Goal: Find specific page/section: Find specific page/section

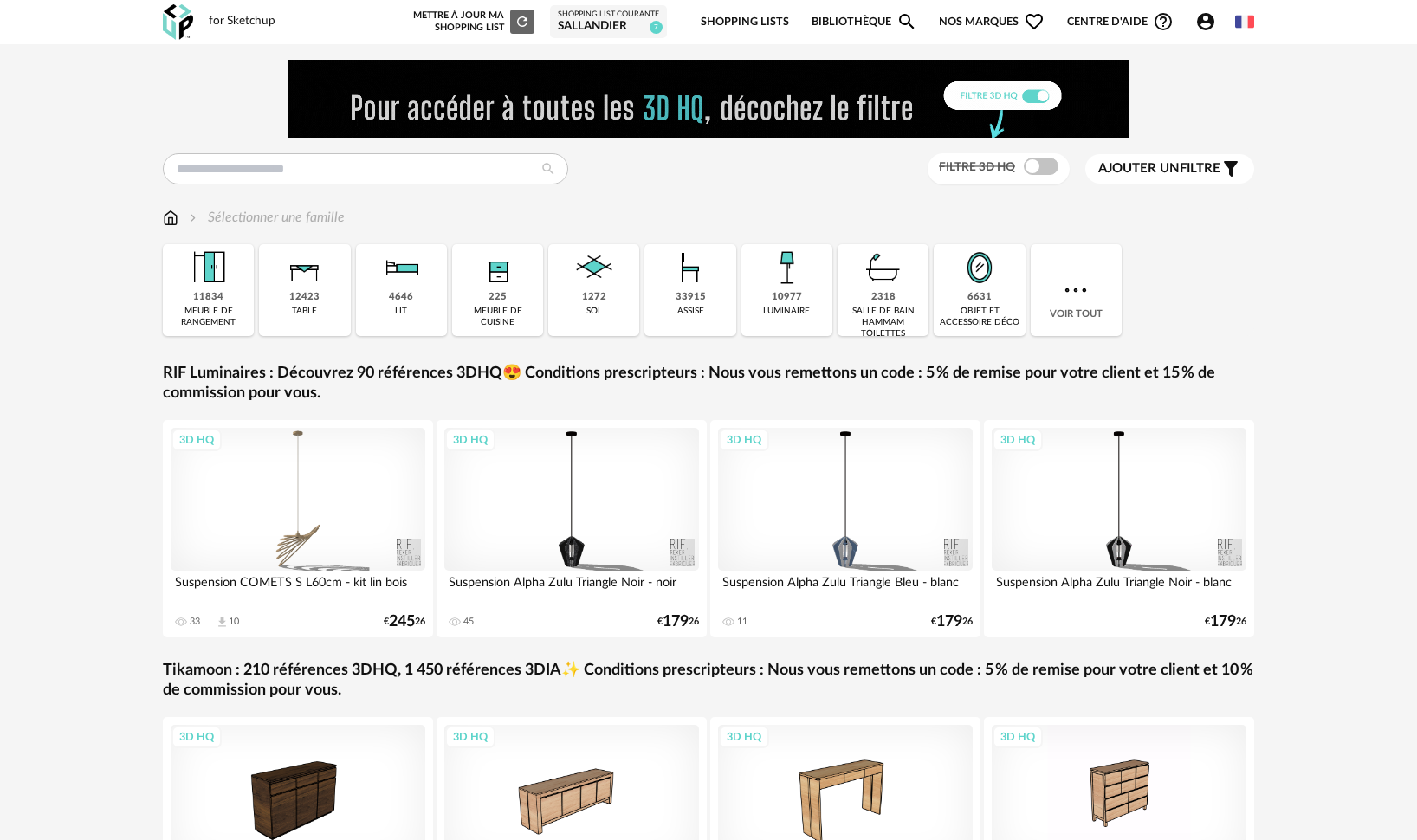
click at [480, 19] on div "Mettre à jour ma Shopping List Refresh icon" at bounding box center [472, 21] width 125 height 24
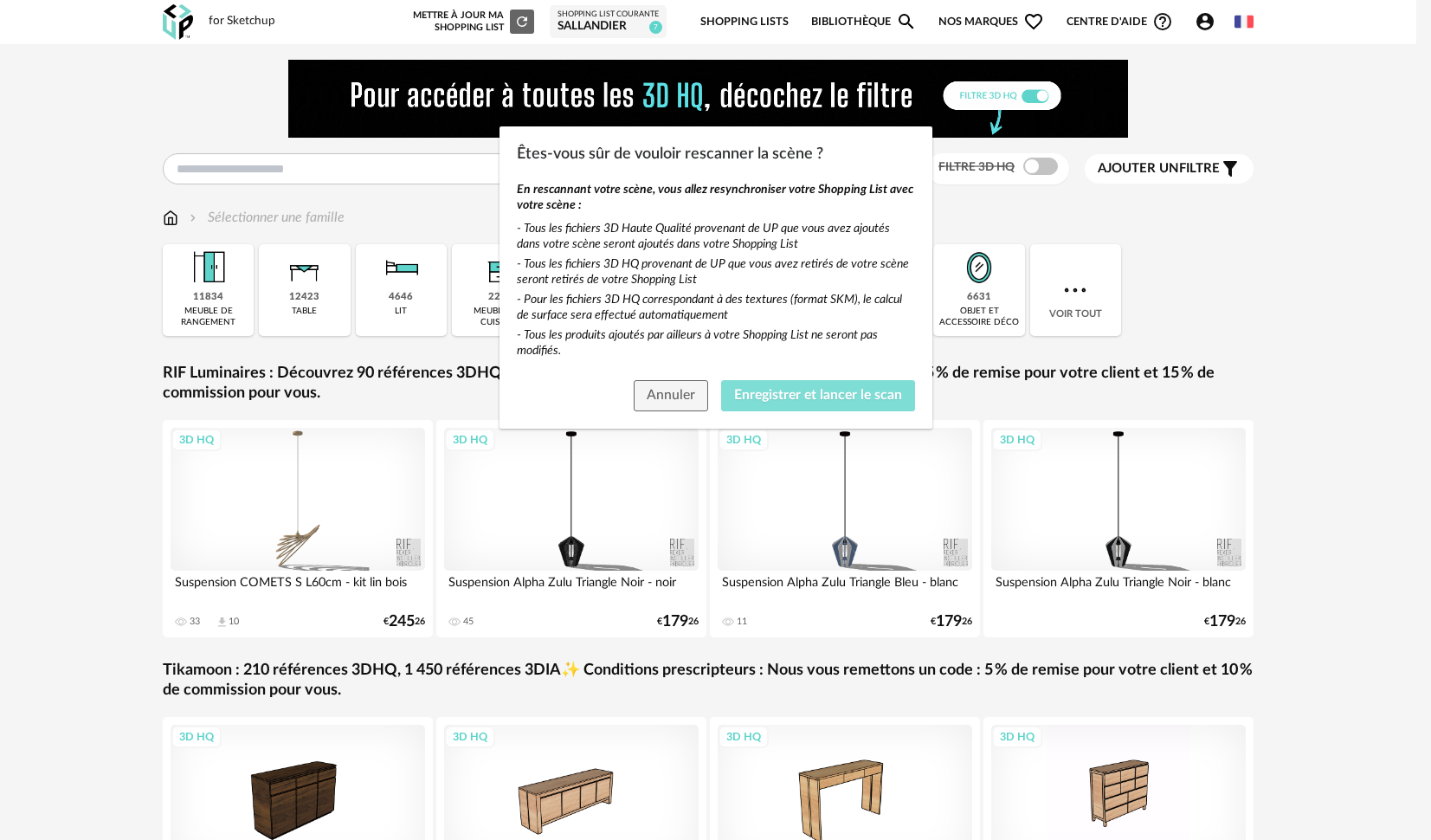
click at [824, 392] on span "Enregistrer et lancer le scan" at bounding box center [818, 394] width 168 height 14
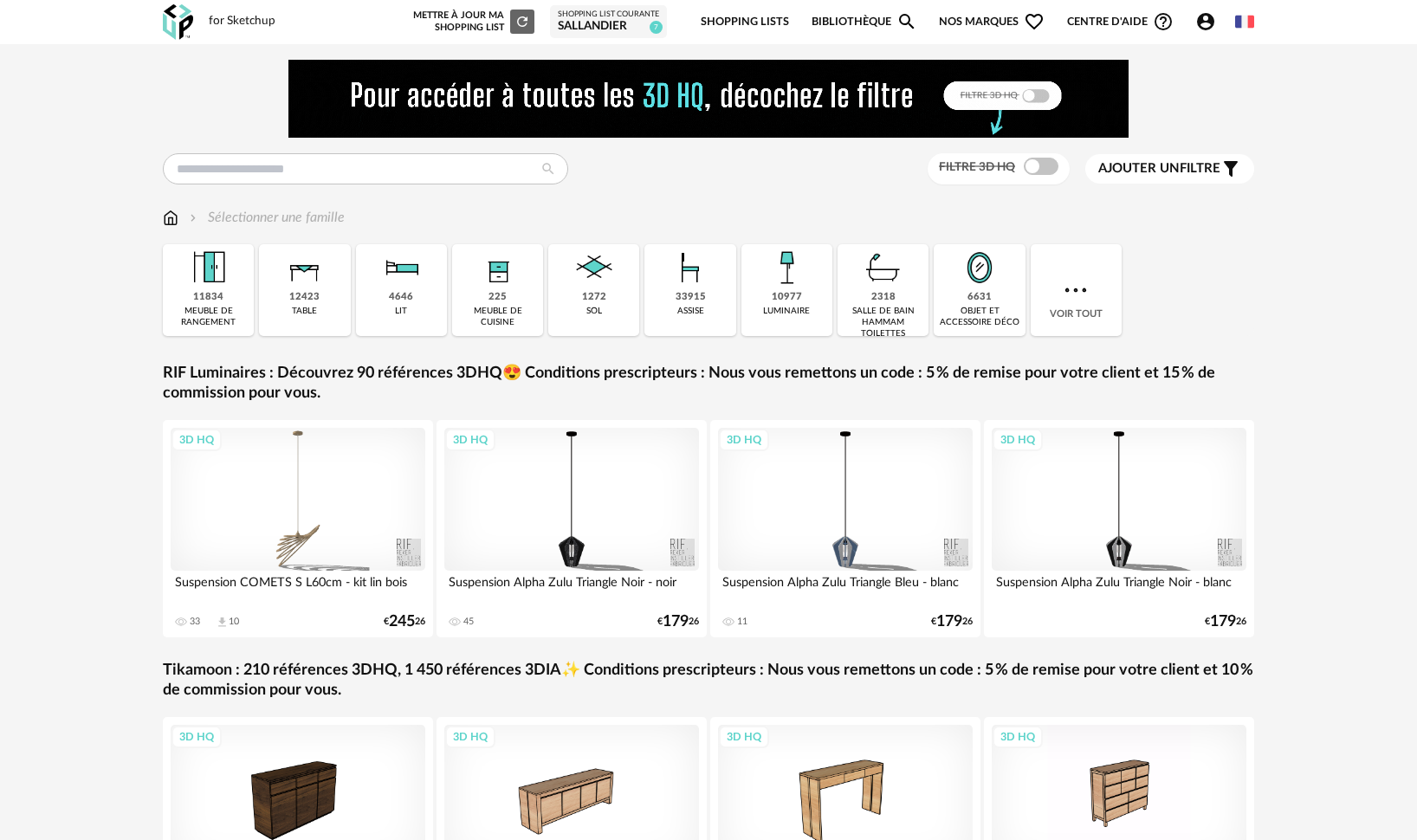
click at [598, 20] on div "SALLANDIER" at bounding box center [609, 27] width 102 height 16
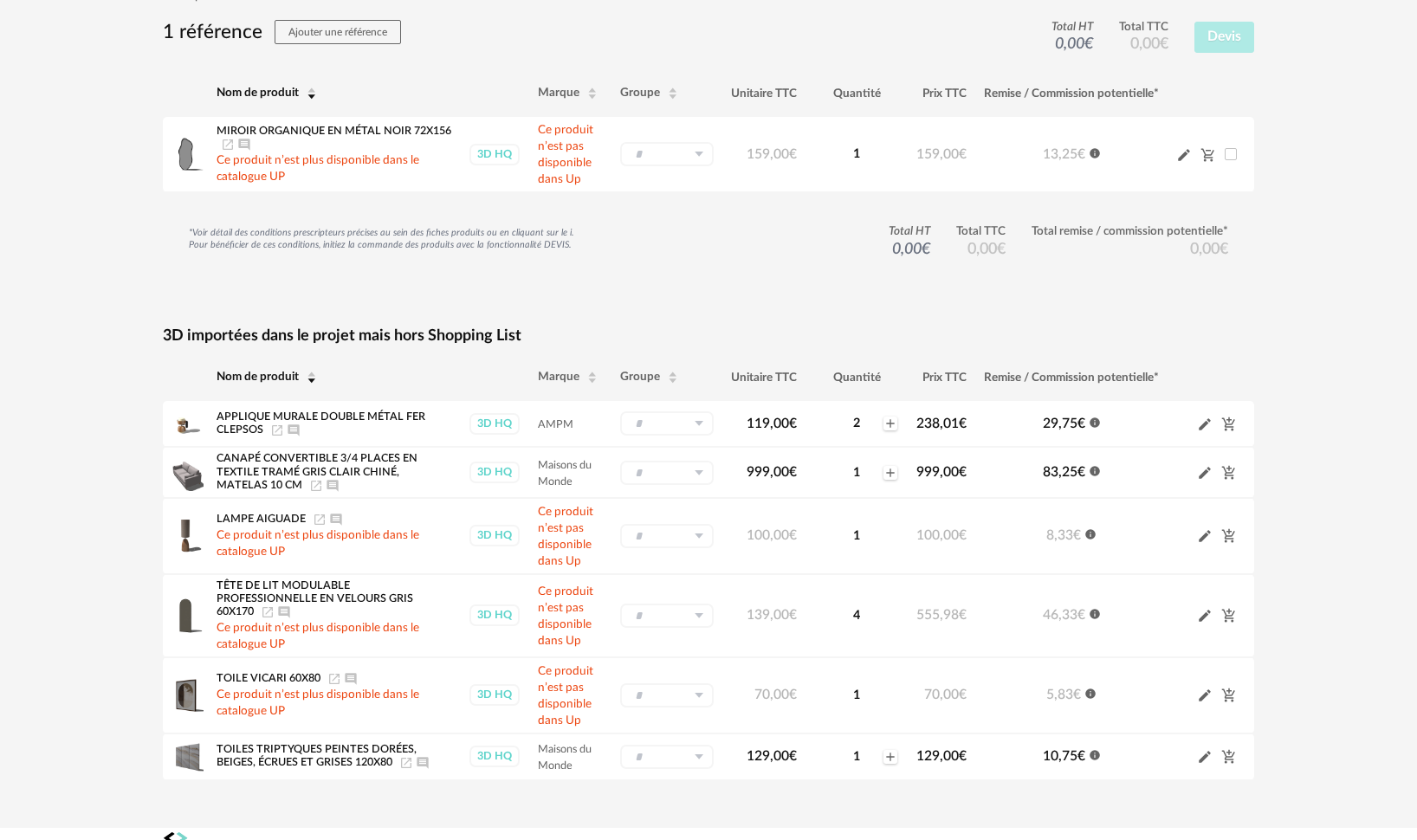
scroll to position [215, 0]
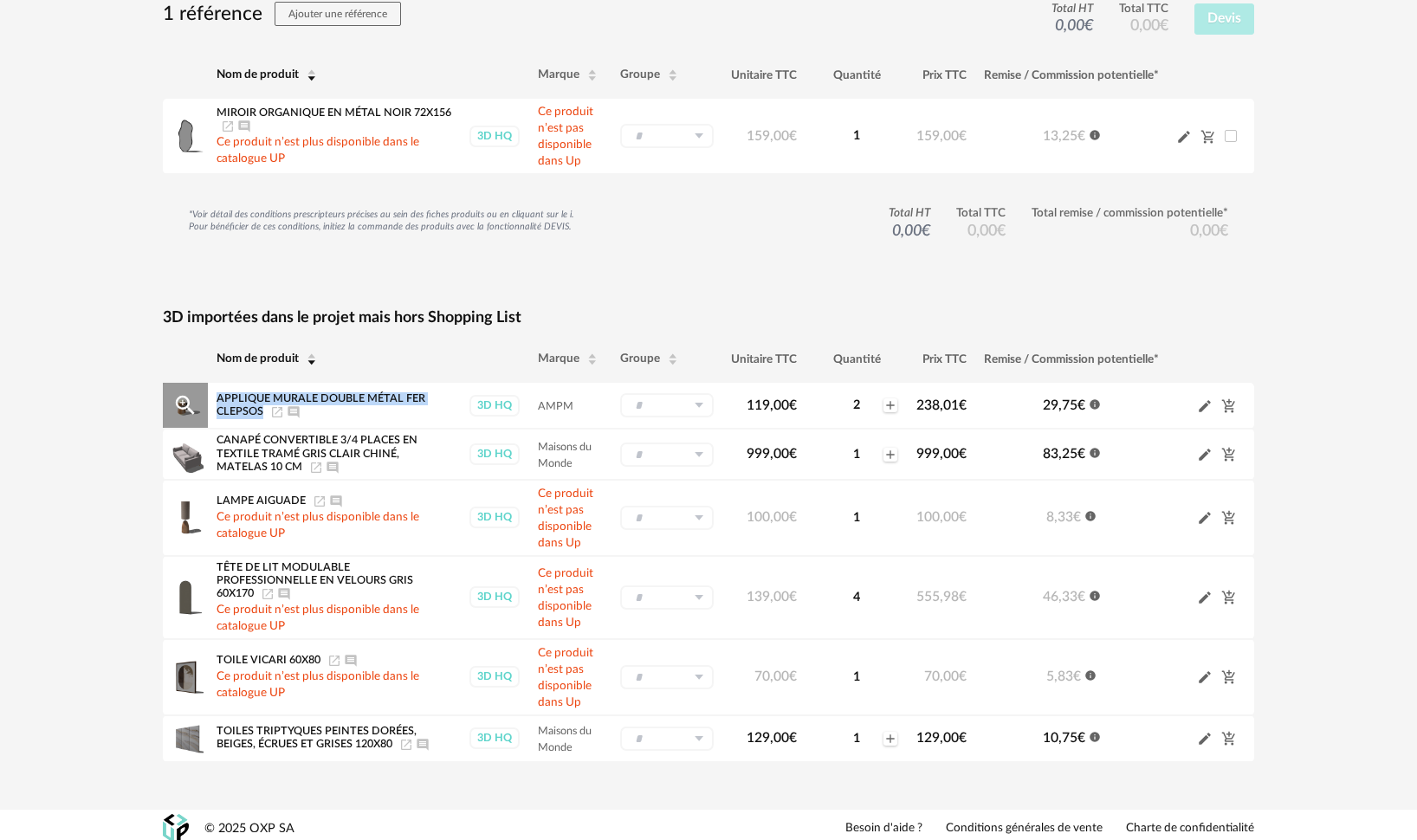
drag, startPoint x: 252, startPoint y: 404, endPoint x: 213, endPoint y: 388, distance: 42.2
click at [213, 388] on td "Applique Murale Double Métal Fer Clepsos Launch icon Ajouter un commentaire" at bounding box center [334, 405] width 252 height 46
copy span "Applique Murale Double Métal Fer Clepsos"
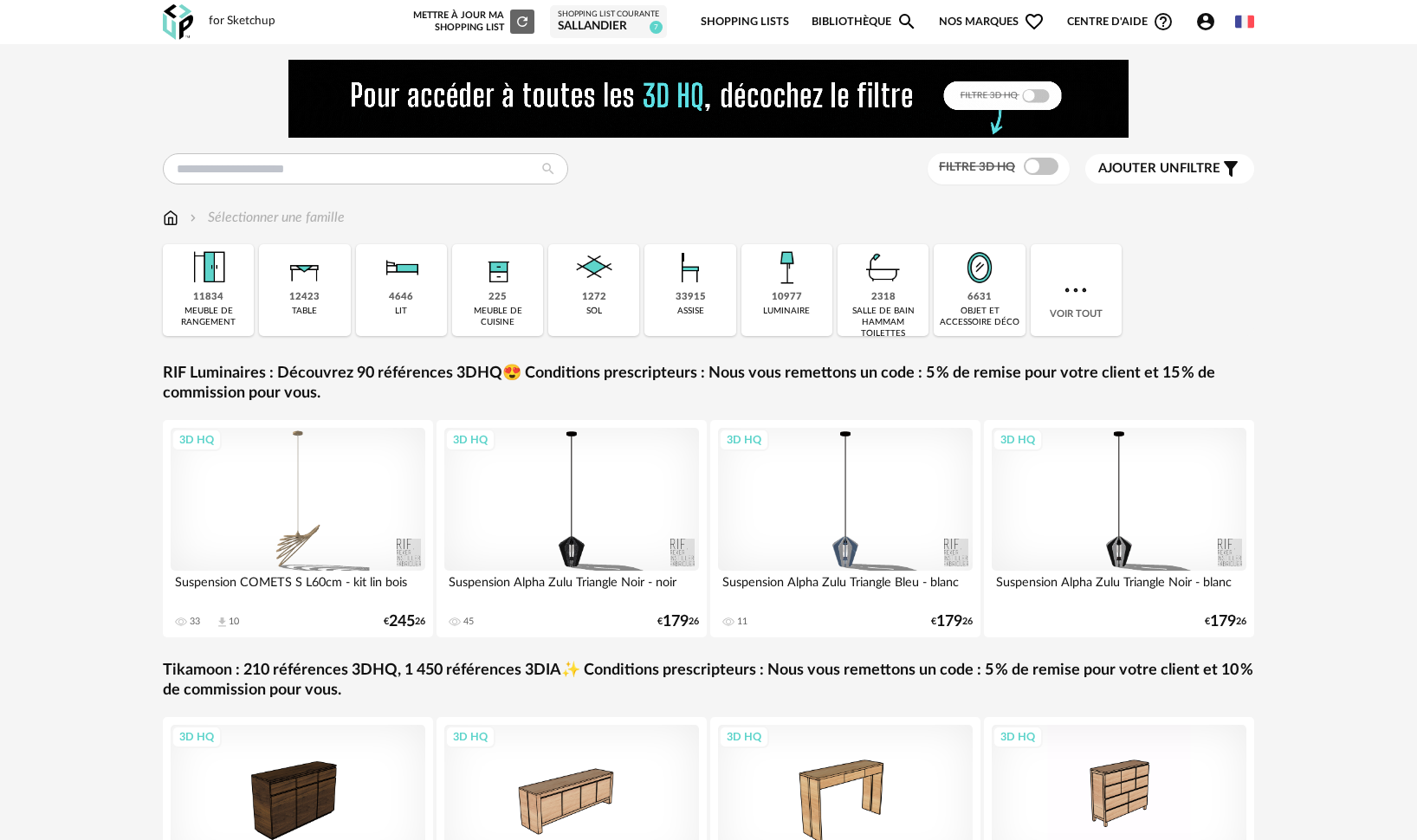
click at [613, 28] on div "SALLANDIER" at bounding box center [609, 27] width 102 height 16
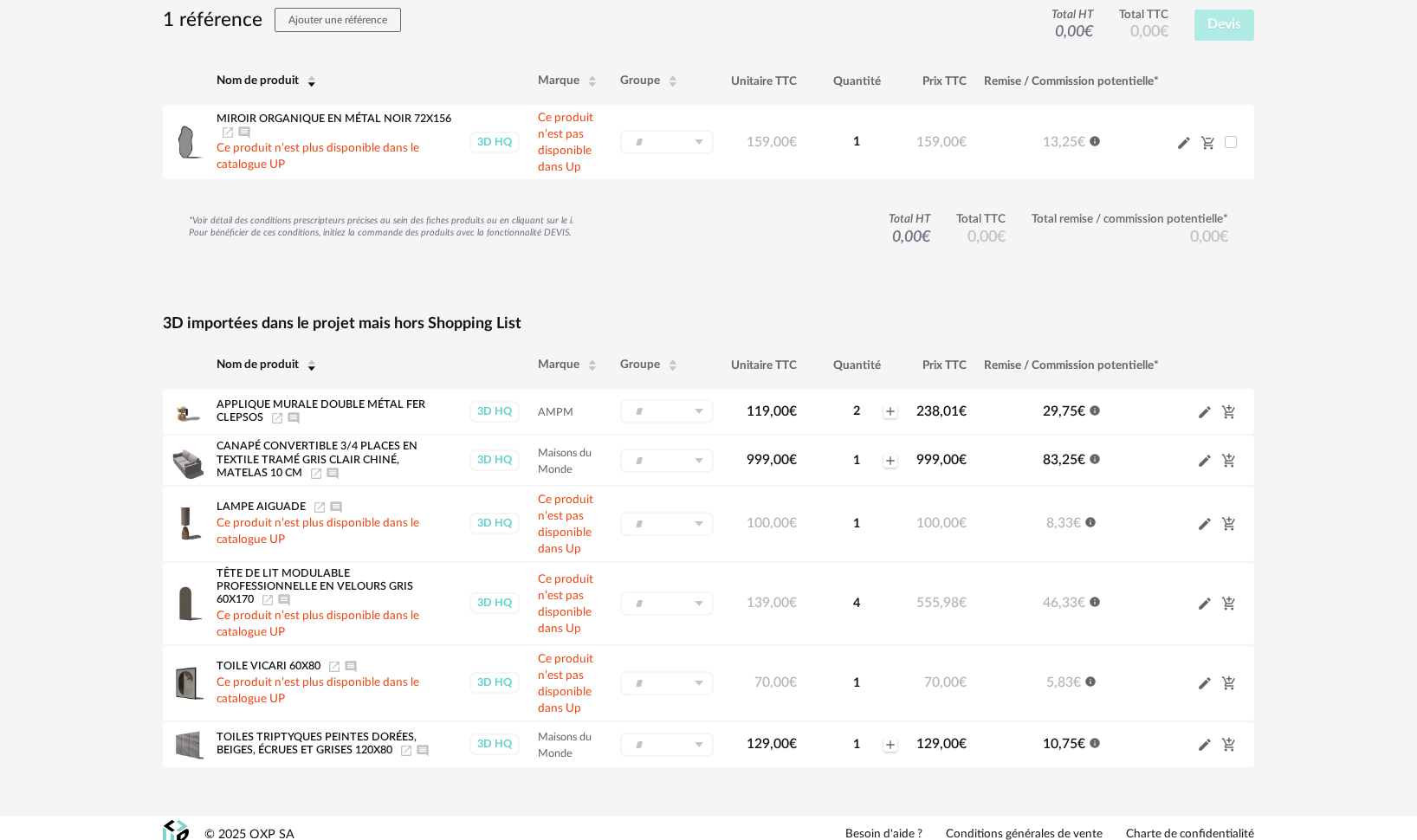
scroll to position [215, 0]
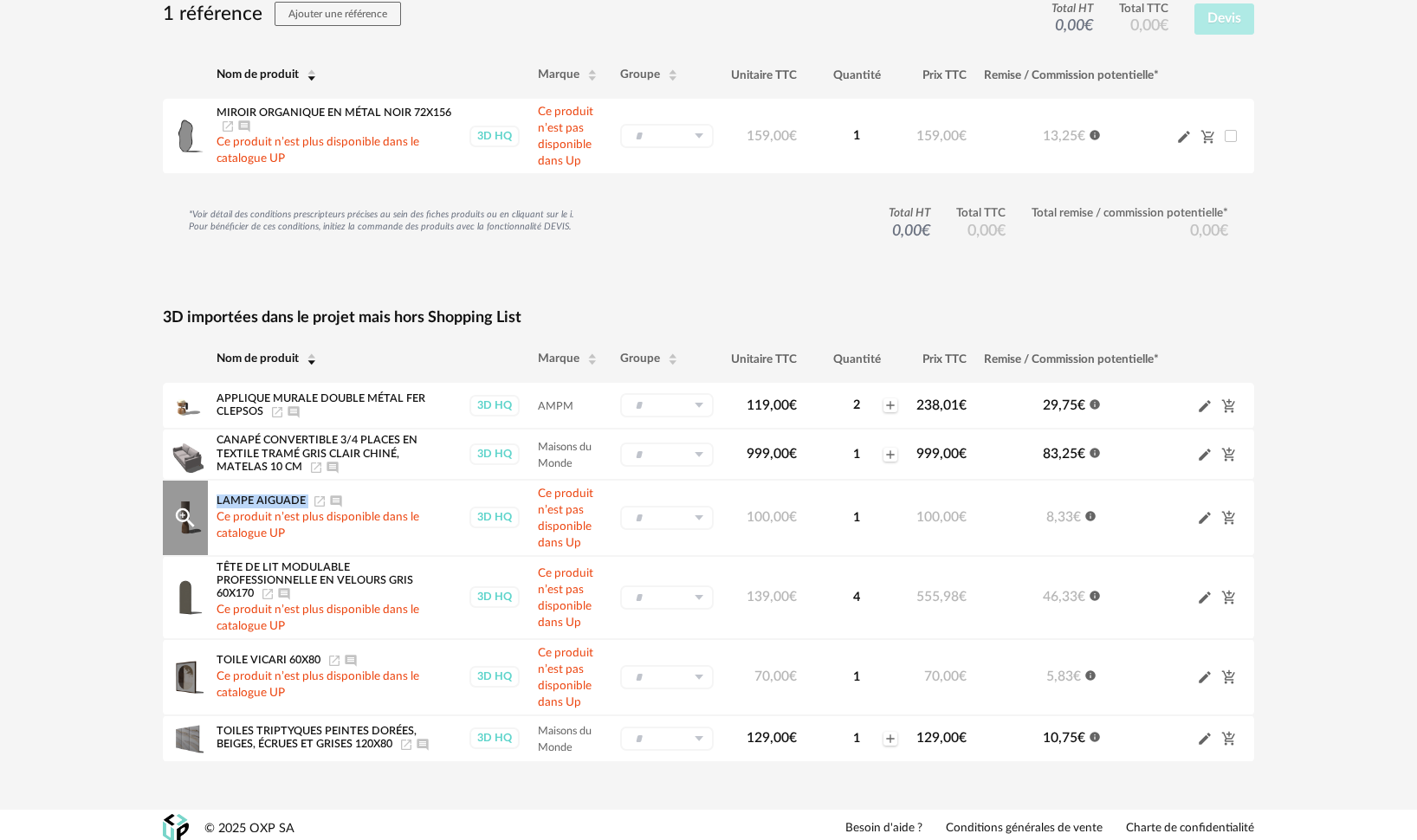
drag, startPoint x: 214, startPoint y: 497, endPoint x: 308, endPoint y: 493, distance: 94.1
click at [308, 493] on td "LAMPE AIGUADE Launch icon Ajouter un commentaire Ce produit n’est plus disponib…" at bounding box center [334, 517] width 252 height 77
copy div "LAMPE AIGUADE"
drag, startPoint x: 354, startPoint y: 576, endPoint x: 211, endPoint y: 580, distance: 143.1
click at [211, 580] on td "Tête de lit modulable professionnelle en velours gris 60x170 Launch icon Ajoute…" at bounding box center [334, 598] width 252 height 83
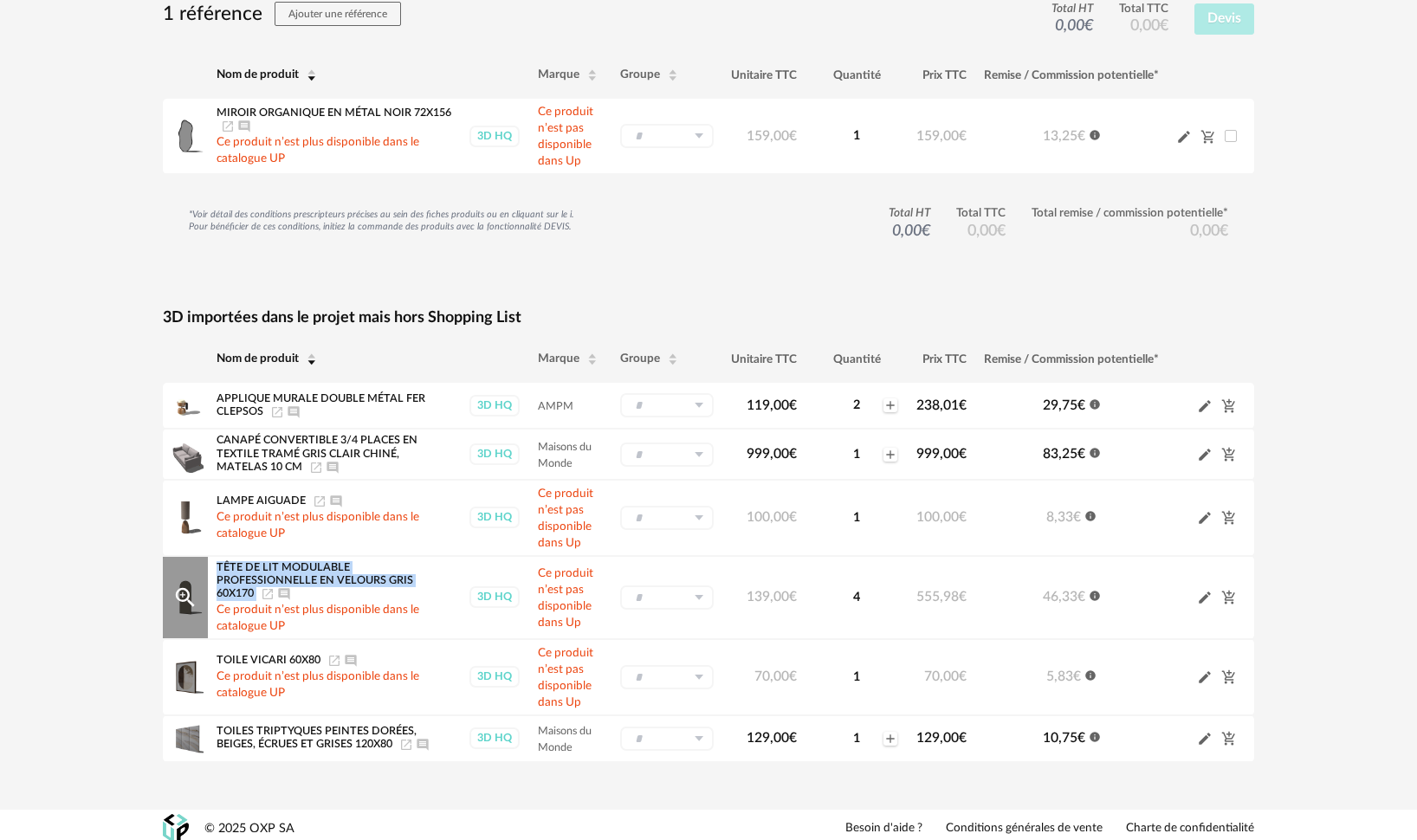
drag, startPoint x: 216, startPoint y: 567, endPoint x: 360, endPoint y: 583, distance: 144.9
click at [360, 583] on div "Tête de lit modulable professionnelle en velours gris 60x170 Launch icon Ajoute…" at bounding box center [333, 581] width 235 height 41
copy div "Tête de lit modulable professionnelle en velours gris 60x170"
